Goal: Check status: Check status

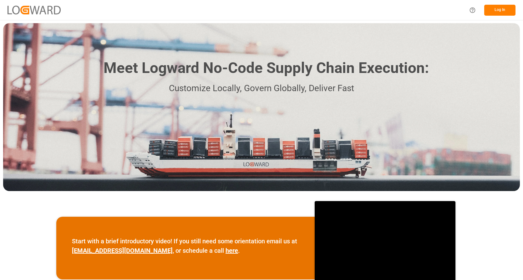
click at [500, 9] on button "Log In" at bounding box center [499, 10] width 31 height 11
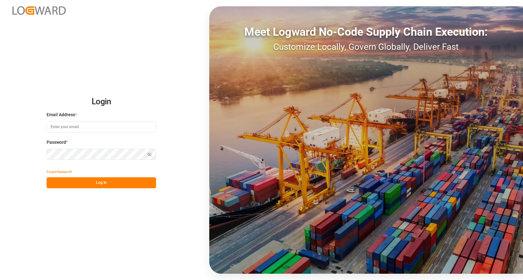
click at [72, 125] on input at bounding box center [101, 126] width 109 height 11
type input "[PERSON_NAME][EMAIL_ADDRESS][PERSON_NAME][DOMAIN_NAME]"
click at [108, 180] on button "Log In" at bounding box center [101, 182] width 109 height 11
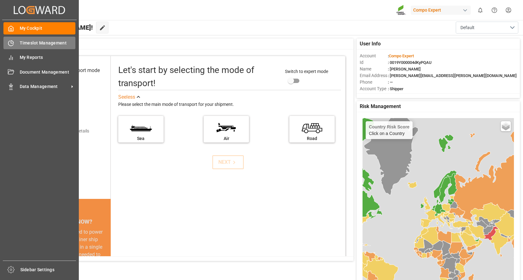
click at [40, 41] on span "Timeslot Management" at bounding box center [48, 43] width 56 height 7
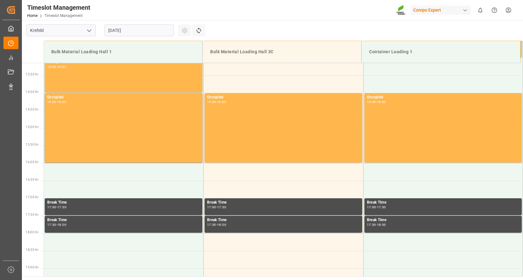
scroll to position [486, 0]
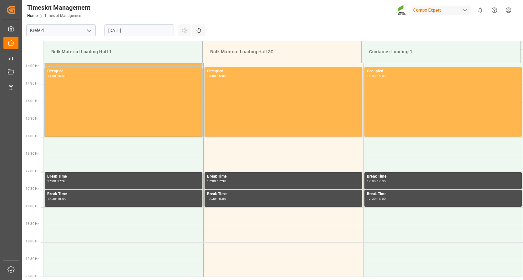
click at [147, 29] on input "[DATE]" at bounding box center [138, 30] width 69 height 12
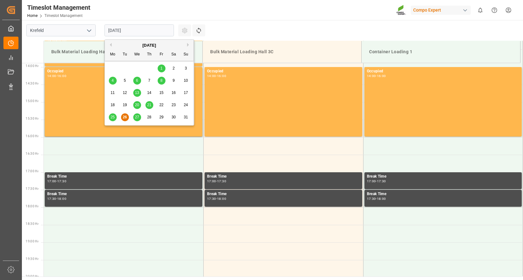
click at [136, 114] on div "27" at bounding box center [137, 118] width 8 height 8
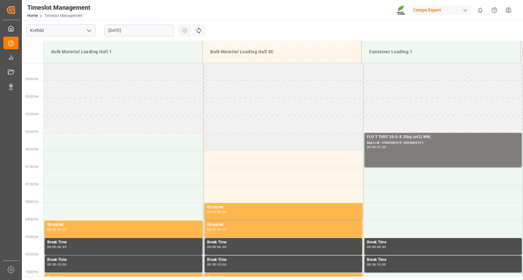
scroll to position [156, 0]
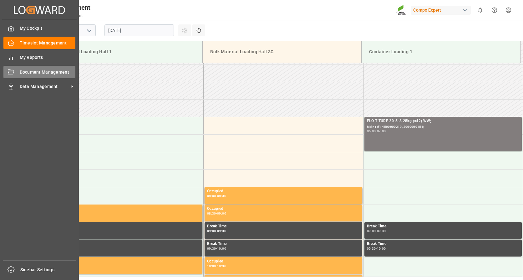
click at [26, 74] on span "Document Management" at bounding box center [48, 72] width 56 height 7
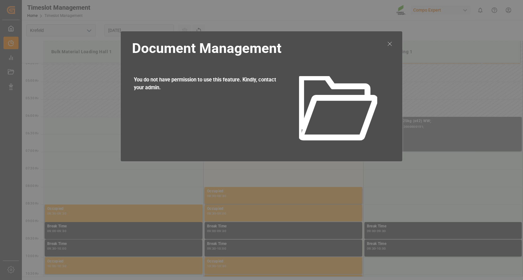
click at [391, 44] on icon at bounding box center [390, 44] width 8 height 8
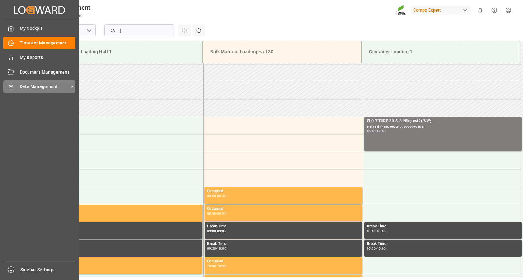
click at [54, 84] on span "Data Management" at bounding box center [44, 86] width 49 height 7
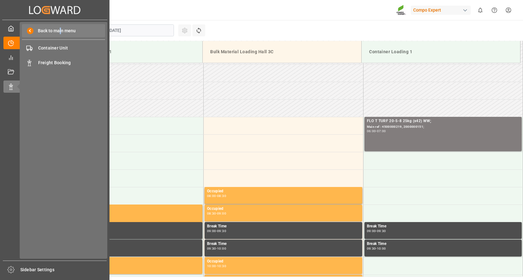
click at [60, 30] on span "Back to main menu" at bounding box center [54, 31] width 42 height 7
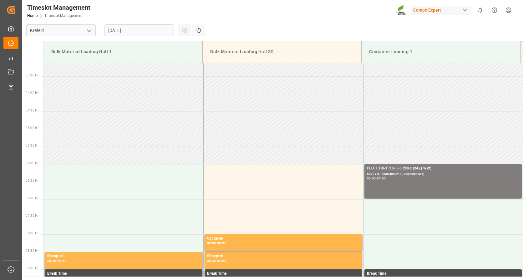
scroll to position [0, 0]
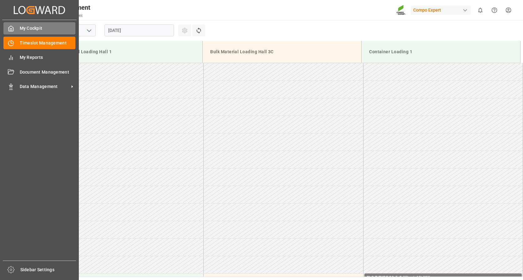
click at [27, 27] on span "My Cockpit" at bounding box center [48, 28] width 56 height 7
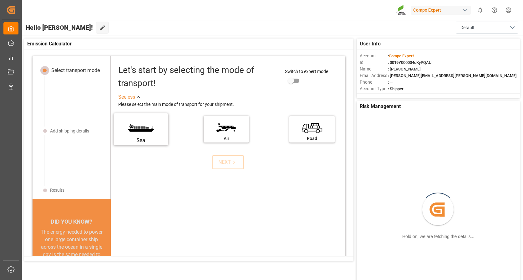
click at [140, 132] on label "Sea" at bounding box center [140, 127] width 47 height 26
click at [0, 0] on input "Sea" at bounding box center [0, 0] width 0 height 0
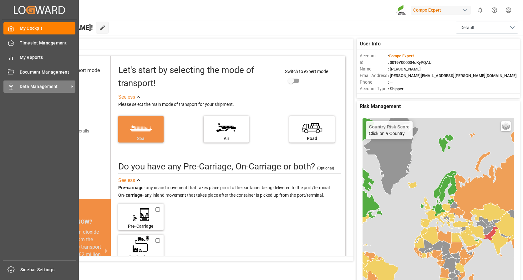
click at [70, 84] on icon at bounding box center [72, 86] width 7 height 7
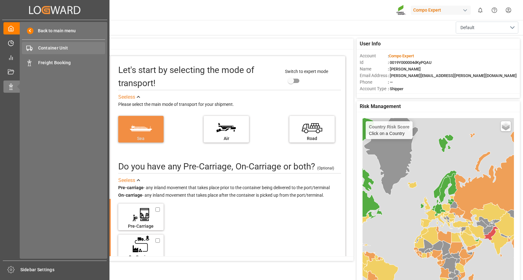
click at [56, 48] on span "Container Unit" at bounding box center [71, 48] width 67 height 7
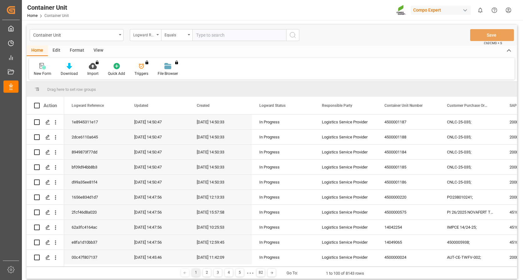
click at [157, 33] on div "Logward Reference" at bounding box center [145, 35] width 31 height 12
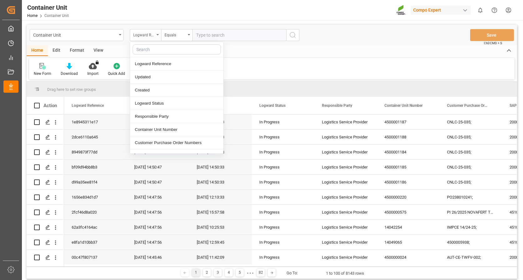
click at [156, 37] on div "Logward Reference" at bounding box center [145, 35] width 31 height 12
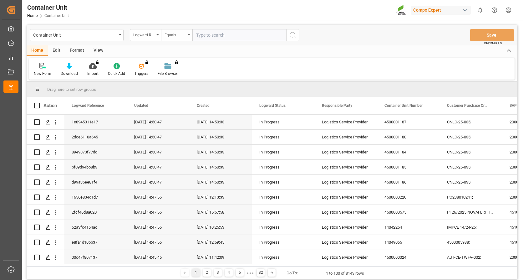
click at [189, 33] on div "Equals" at bounding box center [176, 35] width 31 height 12
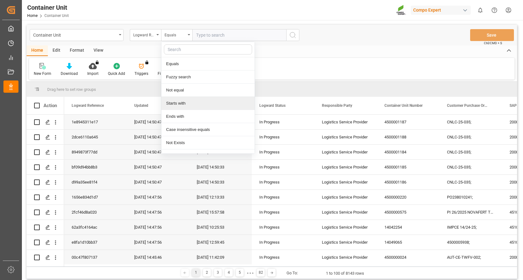
click at [171, 103] on div "Starts with" at bounding box center [207, 103] width 93 height 13
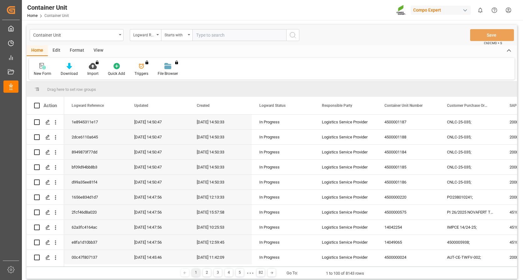
click at [207, 36] on input "text" at bounding box center [239, 35] width 94 height 12
type input "2000000108"
click at [292, 35] on icon "search button" at bounding box center [293, 35] width 8 height 8
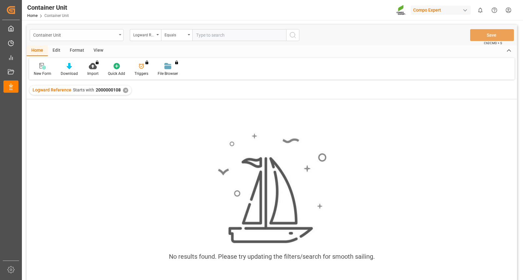
click at [119, 33] on div "Container Unit" at bounding box center [77, 35] width 94 height 12
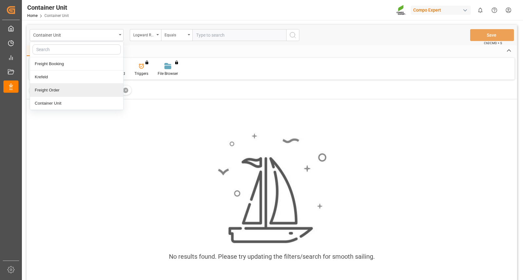
click at [50, 87] on div "Freight Order" at bounding box center [76, 89] width 93 height 13
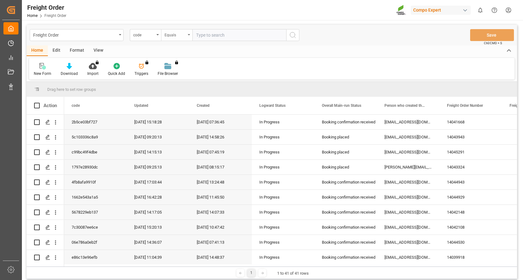
click at [189, 35] on icon "open menu" at bounding box center [189, 34] width 3 height 1
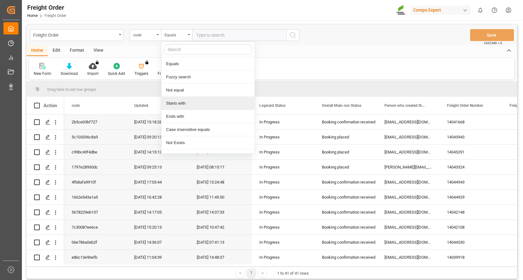
click at [180, 104] on div "Starts with" at bounding box center [207, 103] width 93 height 13
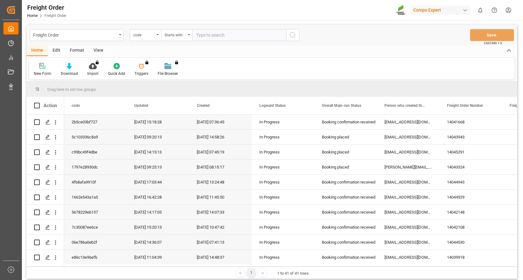
click at [212, 36] on input "text" at bounding box center [239, 35] width 94 height 12
type input "2000000108"
click at [293, 33] on icon "search button" at bounding box center [293, 35] width 8 height 8
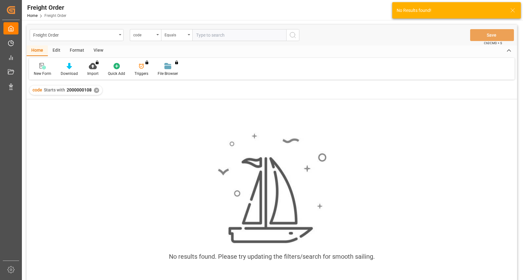
click at [514, 7] on icon at bounding box center [513, 11] width 8 height 8
